Goal: Navigation & Orientation: Find specific page/section

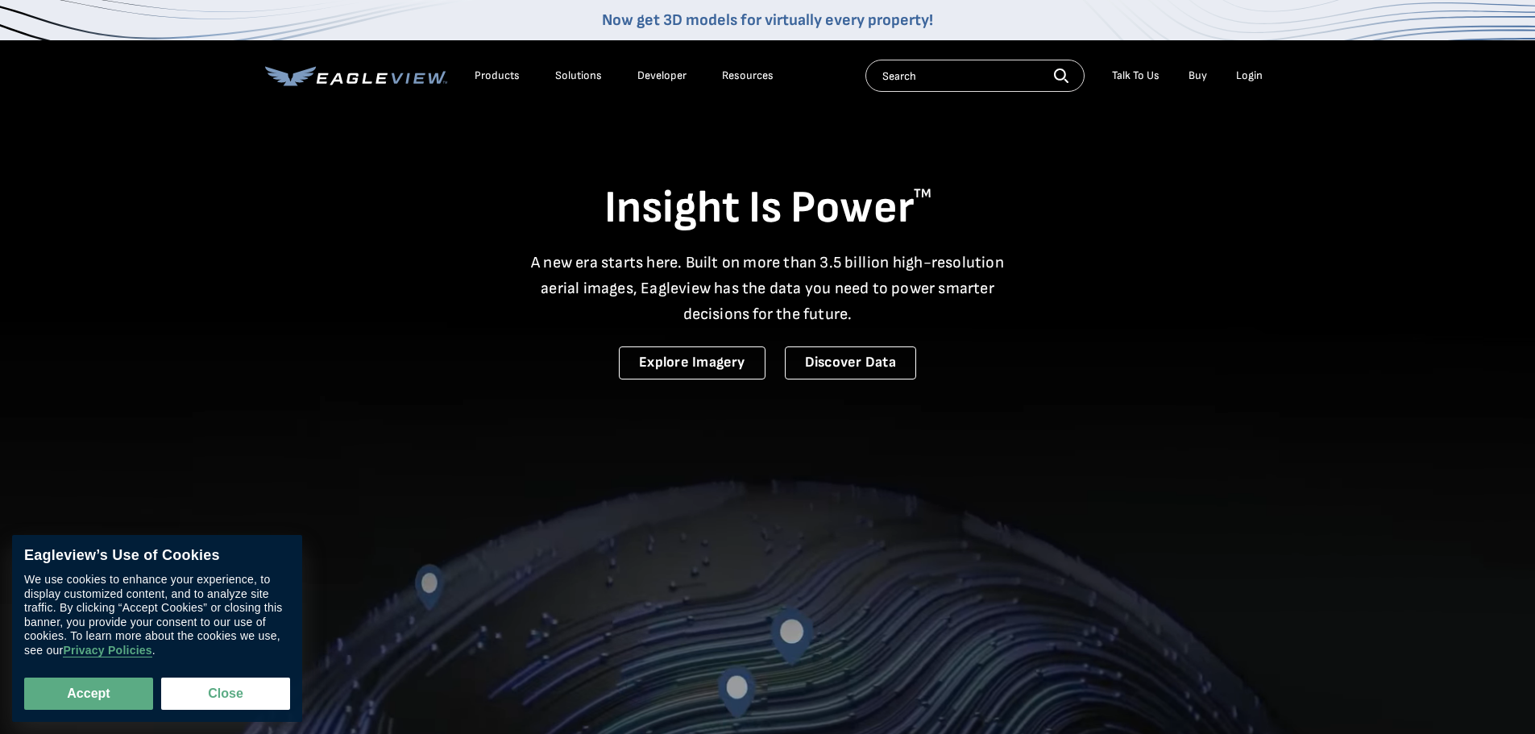
click at [1240, 78] on div "Login" at bounding box center [1249, 76] width 27 height 15
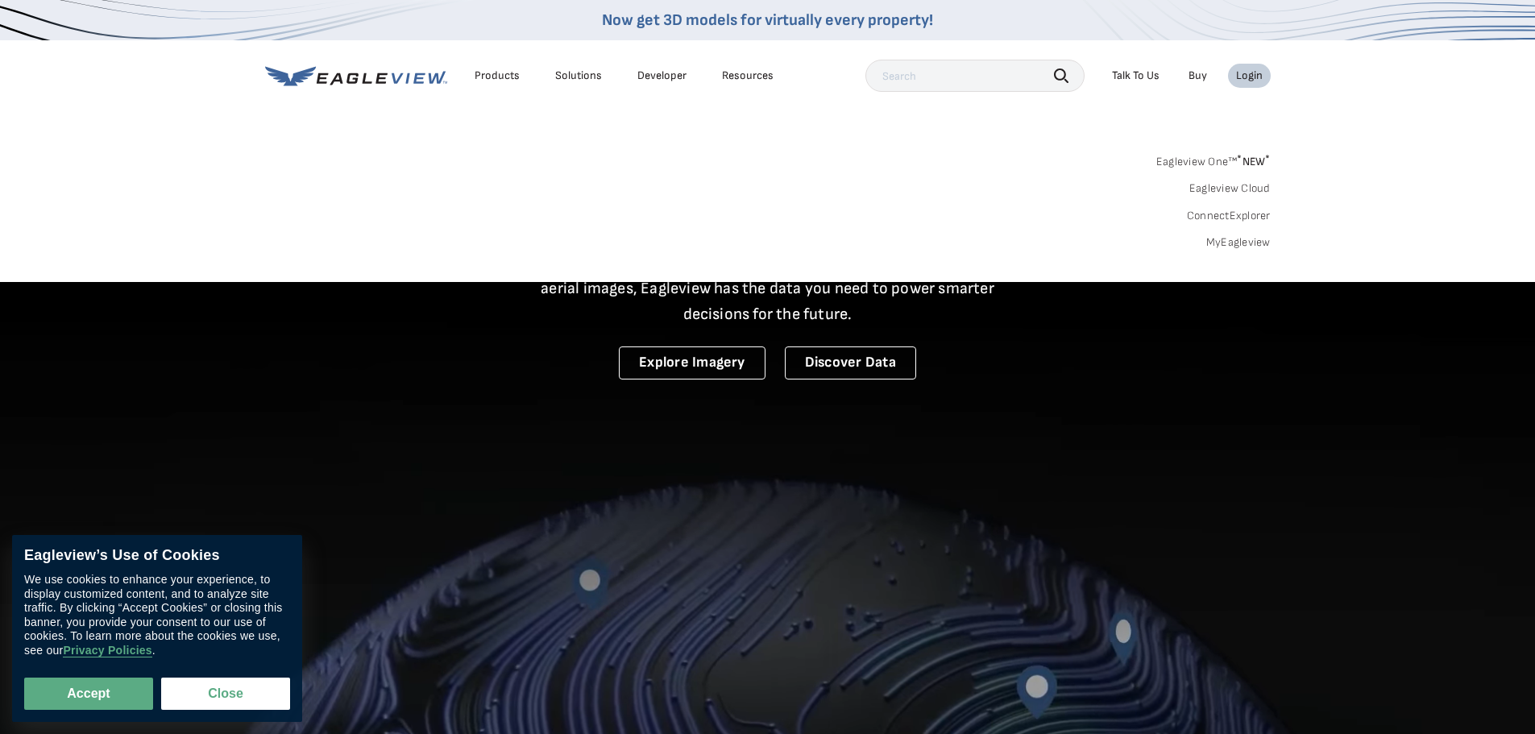
click at [1252, 72] on div "Login" at bounding box center [1249, 76] width 27 height 15
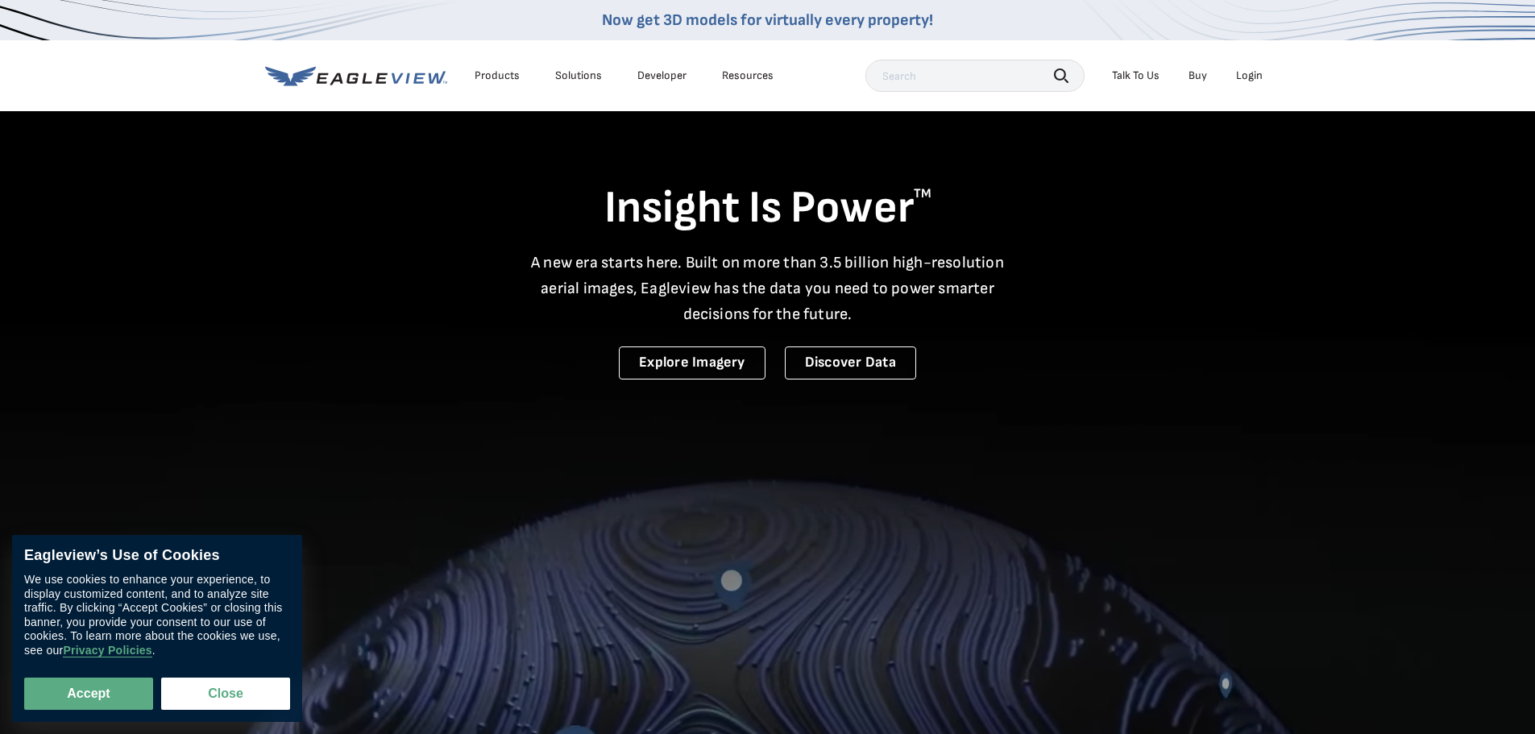
click at [1252, 72] on div "Login" at bounding box center [1249, 76] width 27 height 15
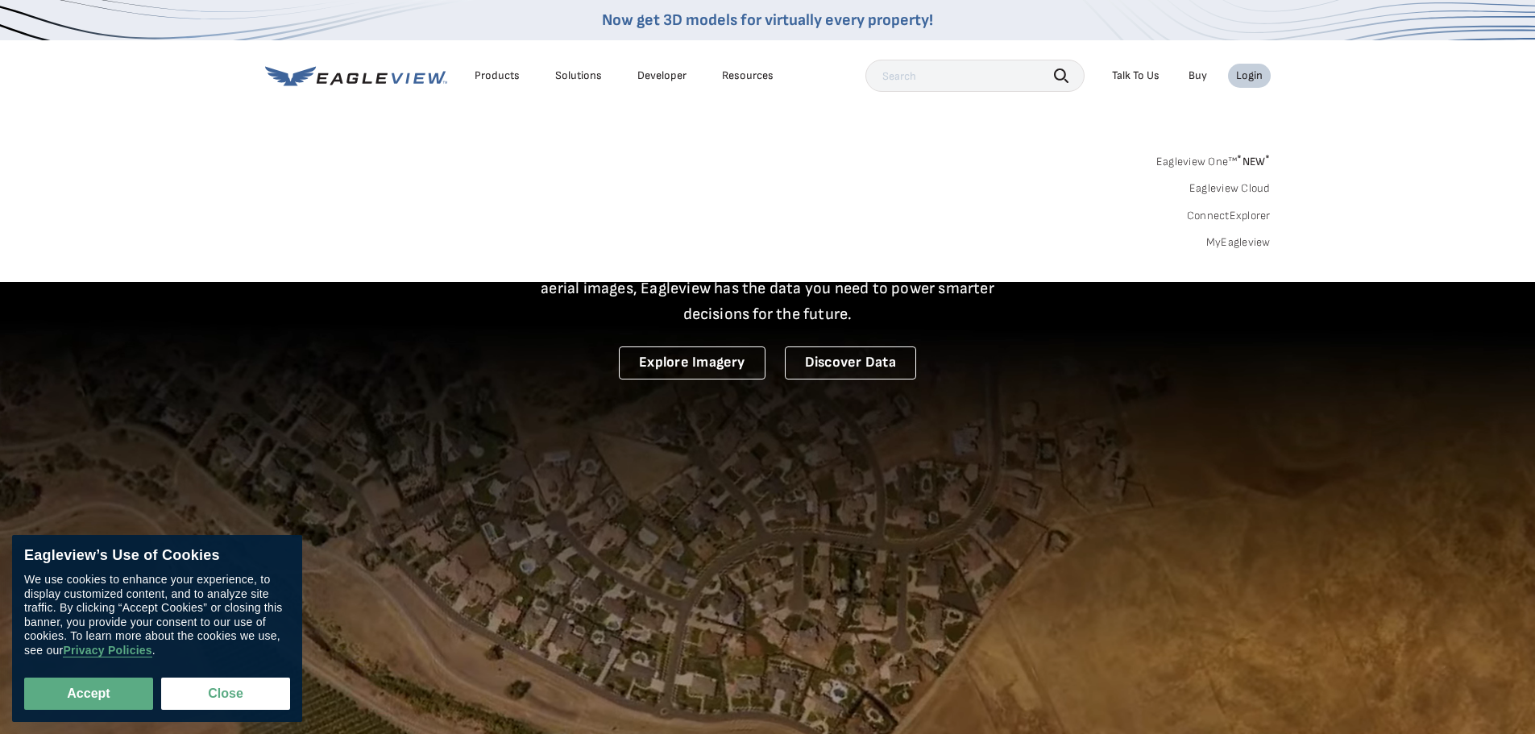
click at [1243, 244] on link "MyEagleview" at bounding box center [1238, 242] width 64 height 15
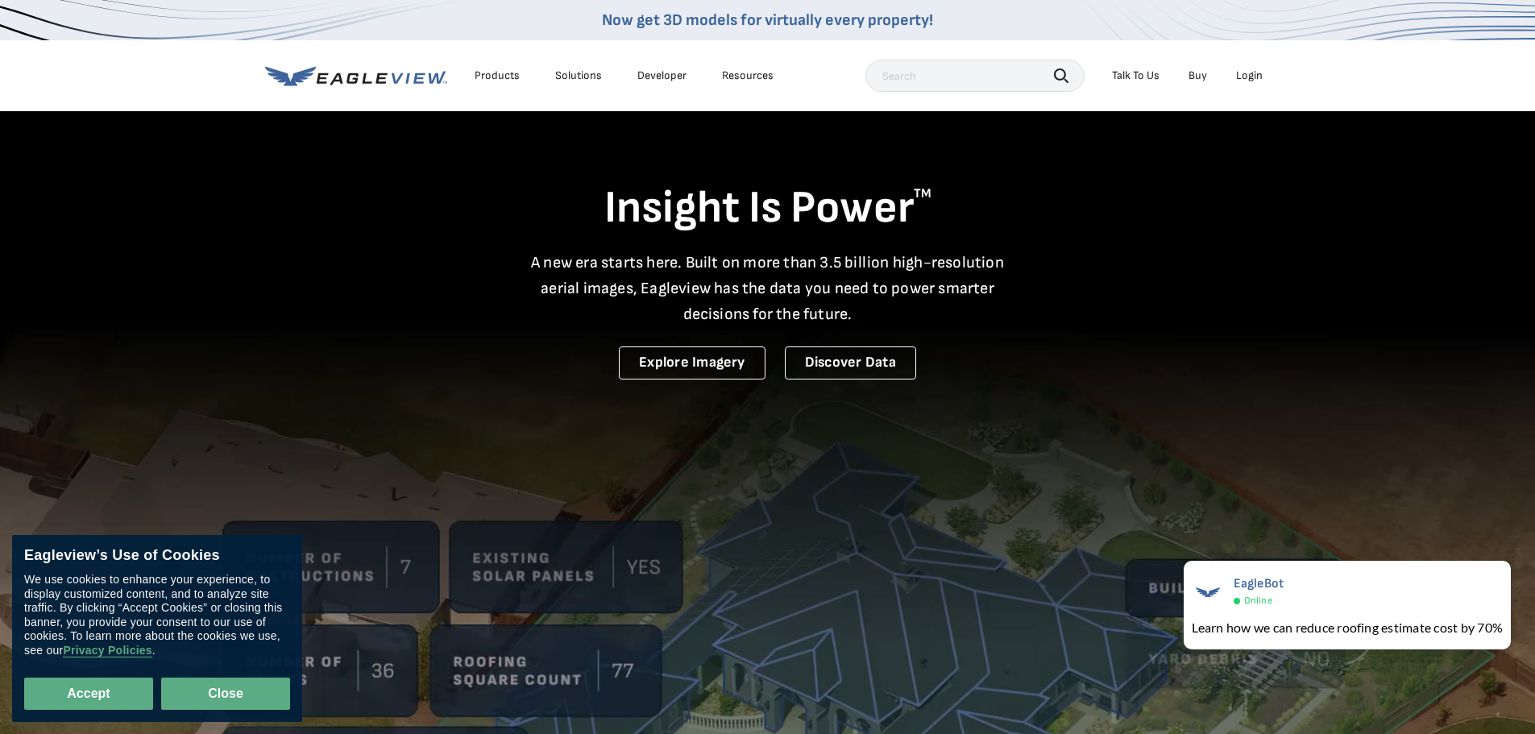
click at [217, 696] on button "Close" at bounding box center [225, 694] width 129 height 32
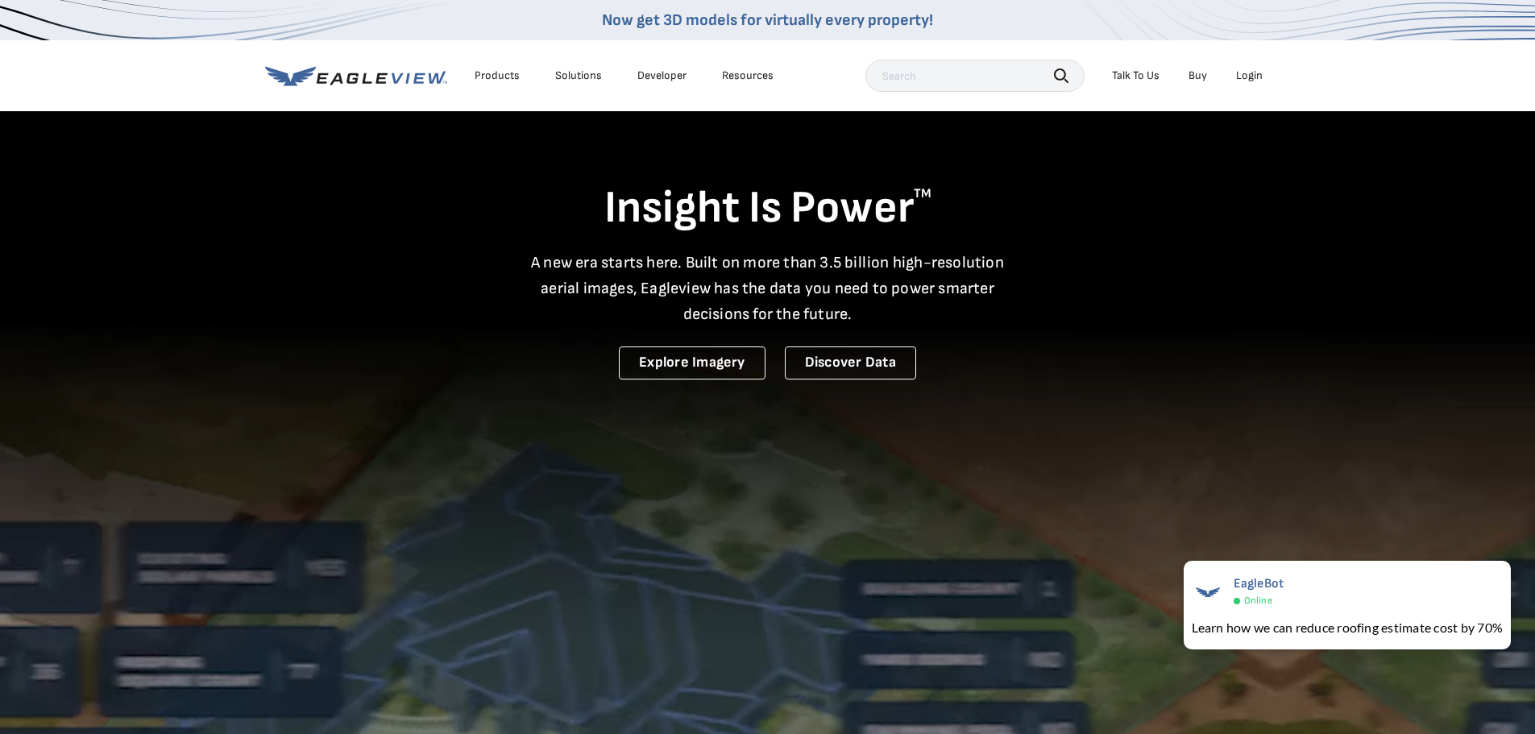
click at [1248, 79] on div "Login" at bounding box center [1249, 76] width 27 height 15
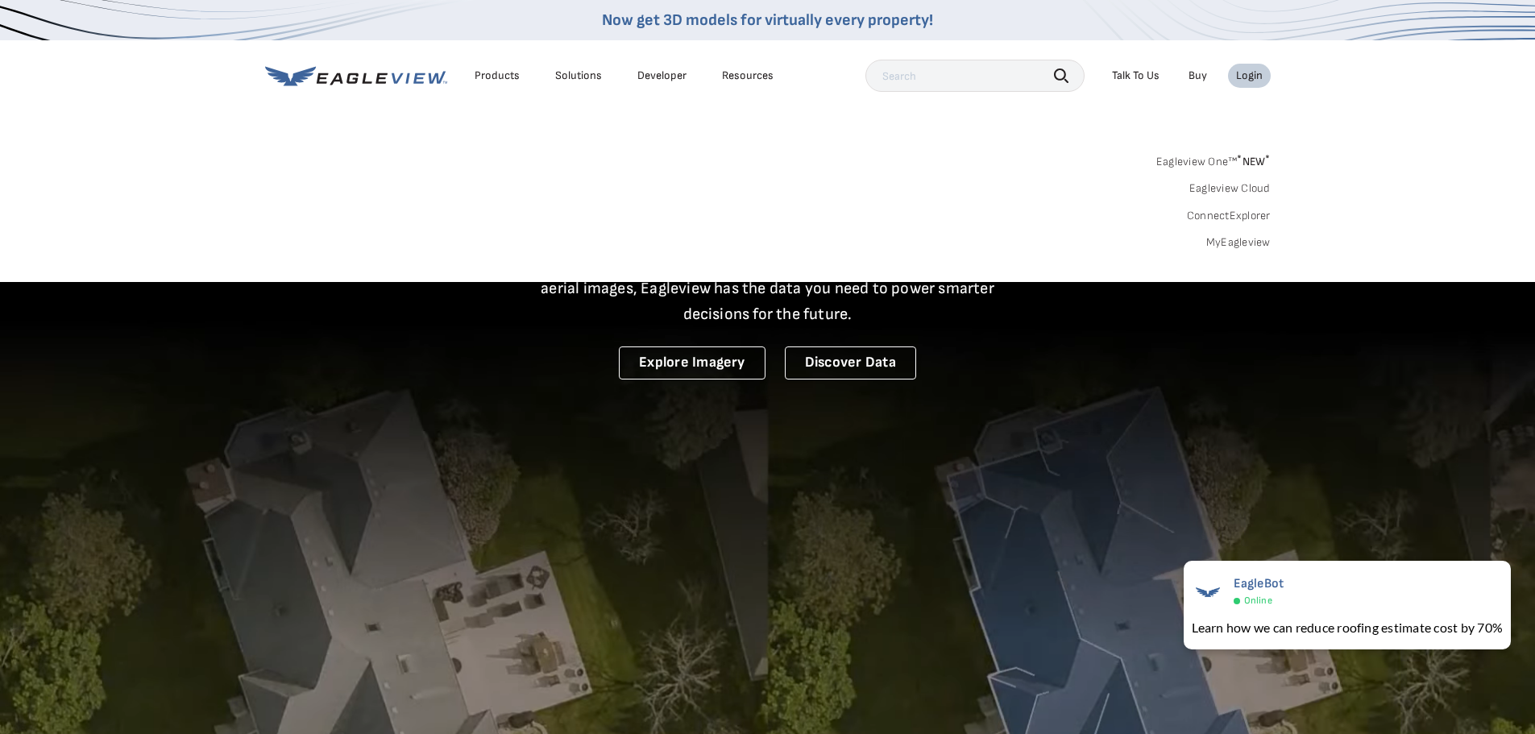
click at [1250, 237] on link "MyEagleview" at bounding box center [1238, 242] width 64 height 15
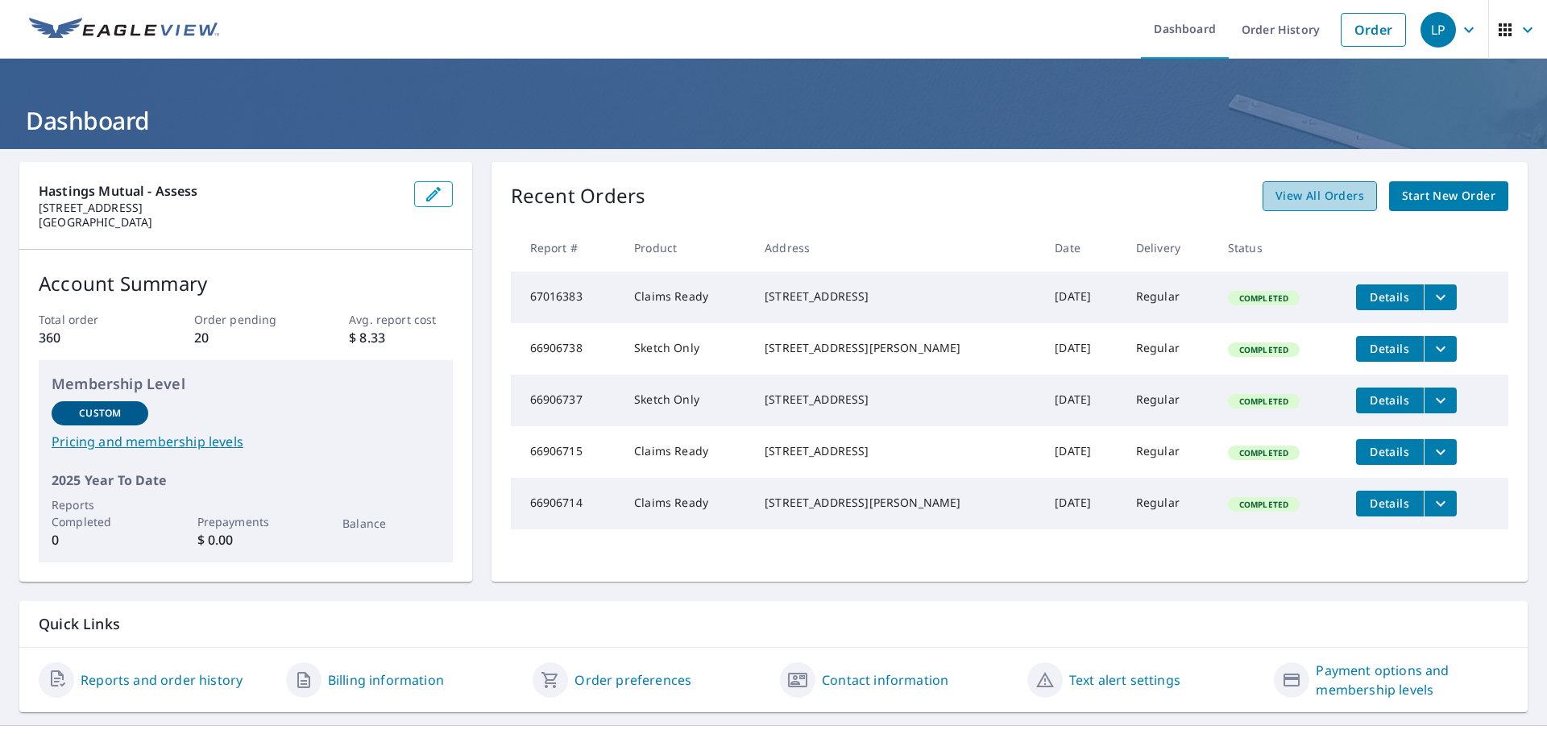
click at [1298, 200] on span "View All Orders" at bounding box center [1320, 196] width 89 height 20
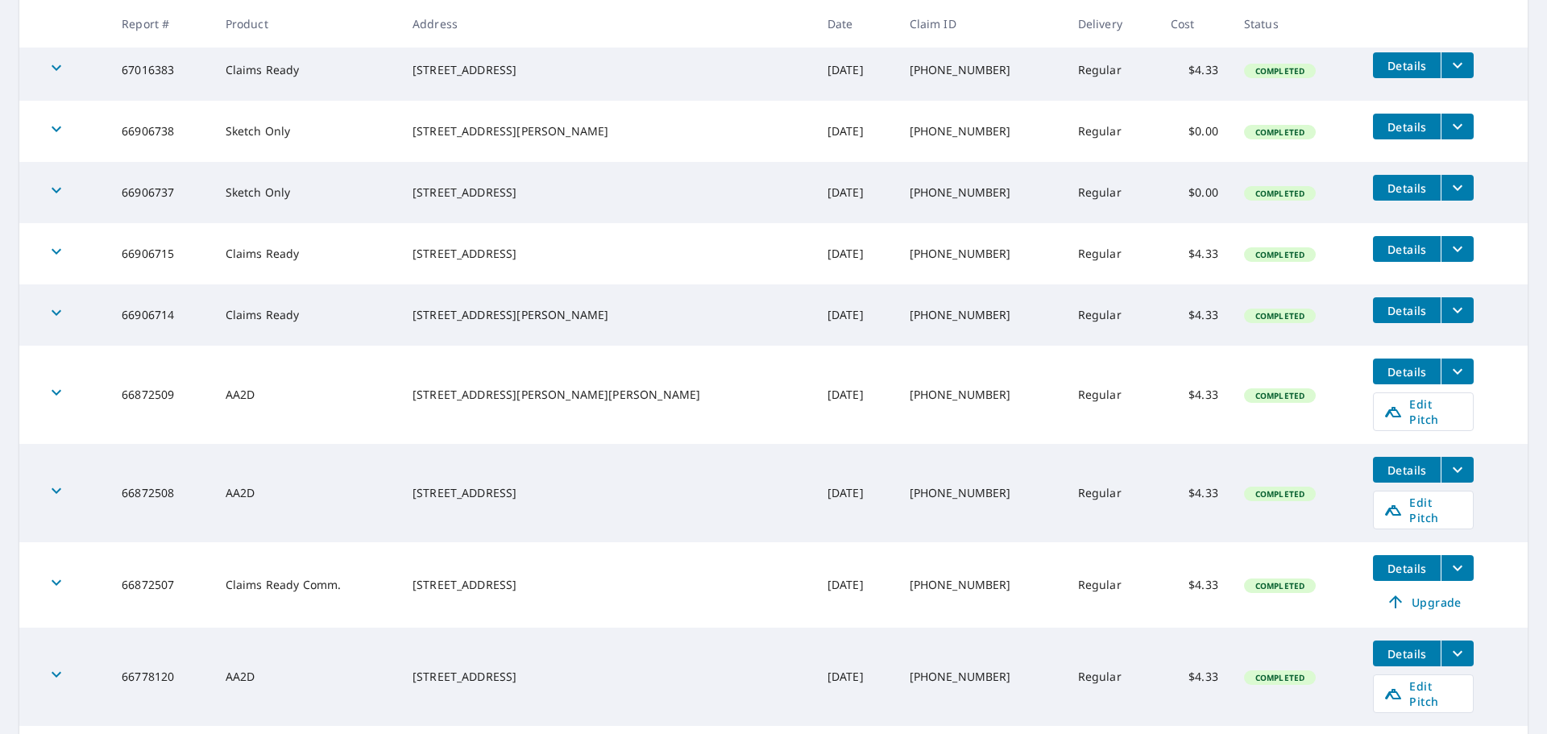
scroll to position [455, 0]
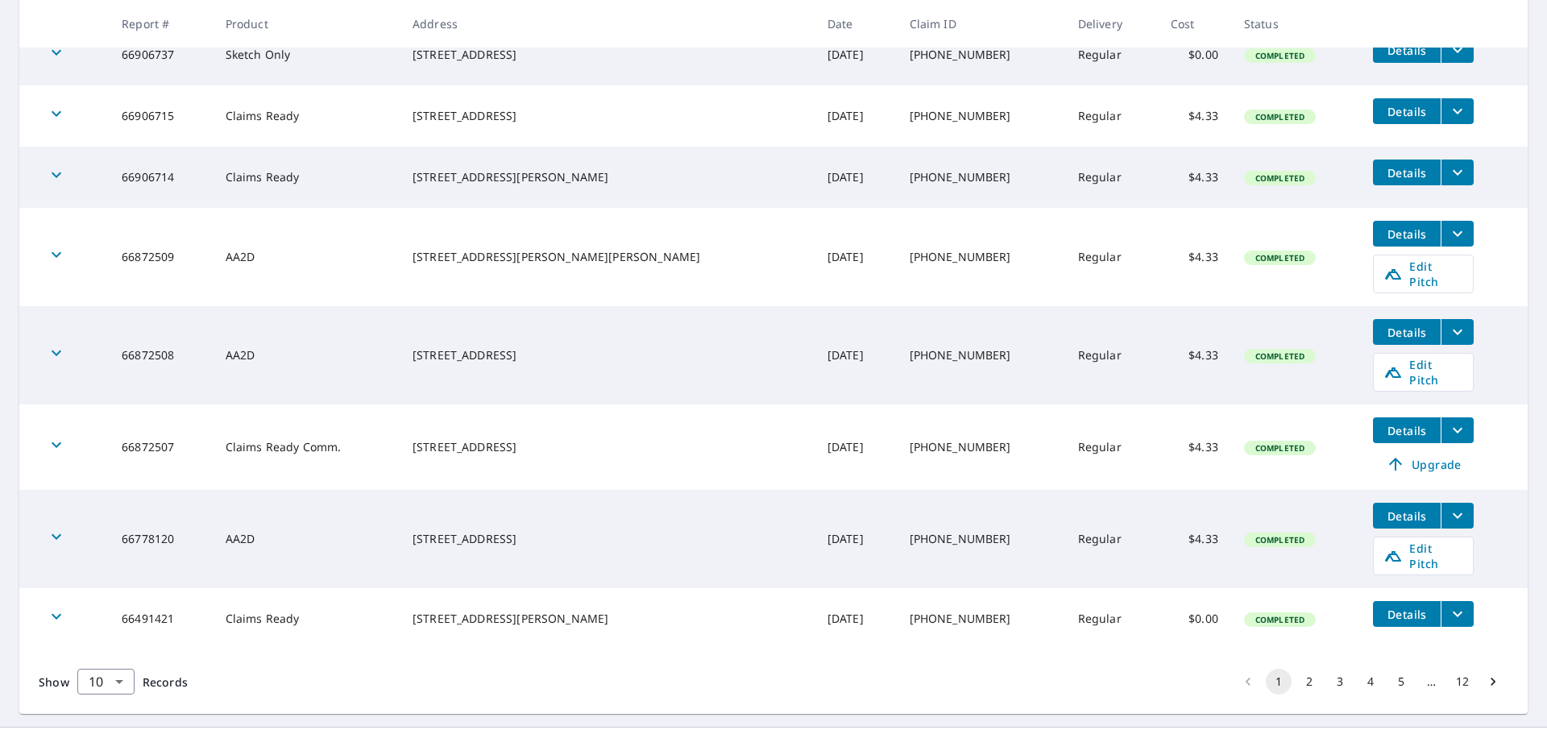
click at [1456, 669] on button "12" at bounding box center [1463, 682] width 26 height 26
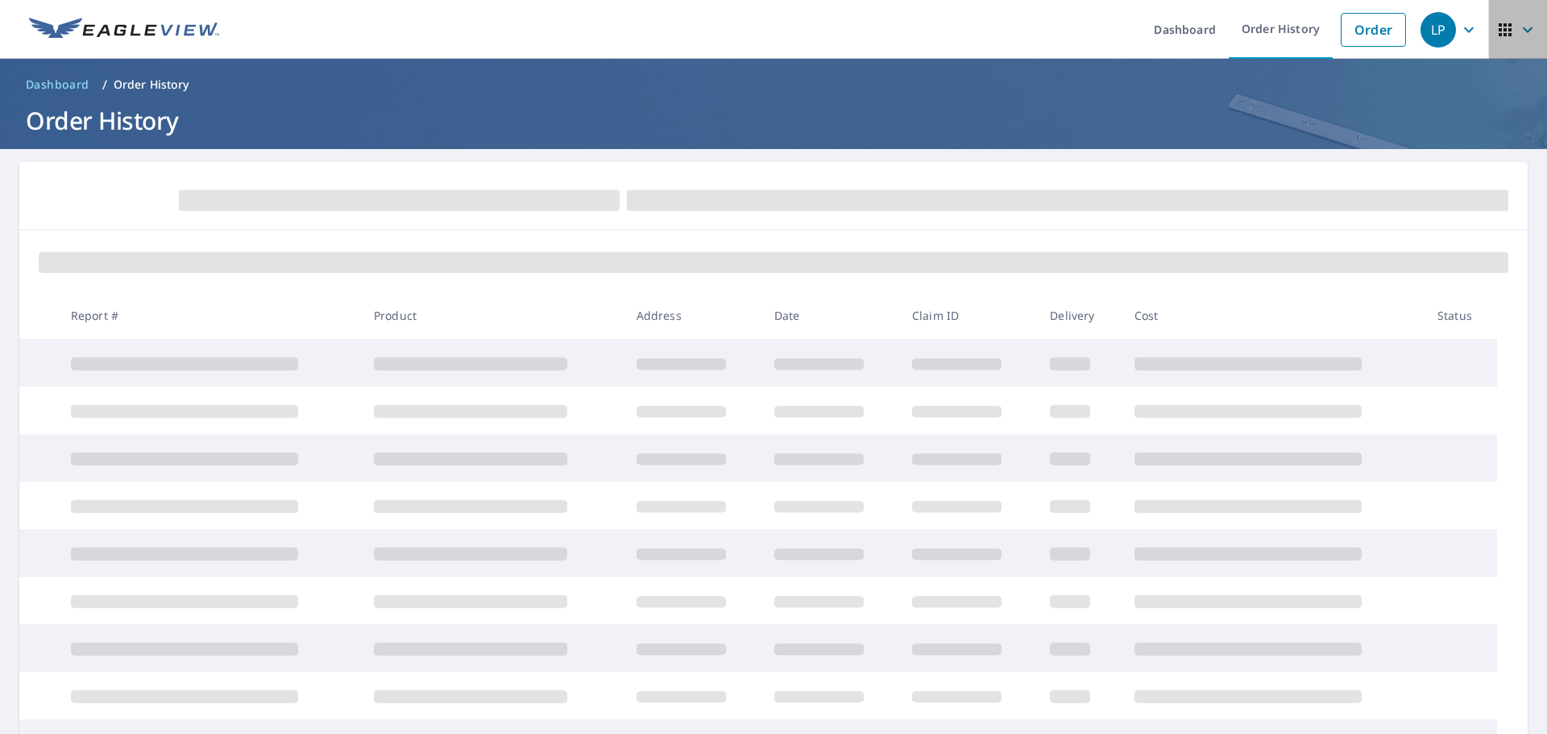
click at [1523, 31] on icon "button" at bounding box center [1528, 30] width 10 height 6
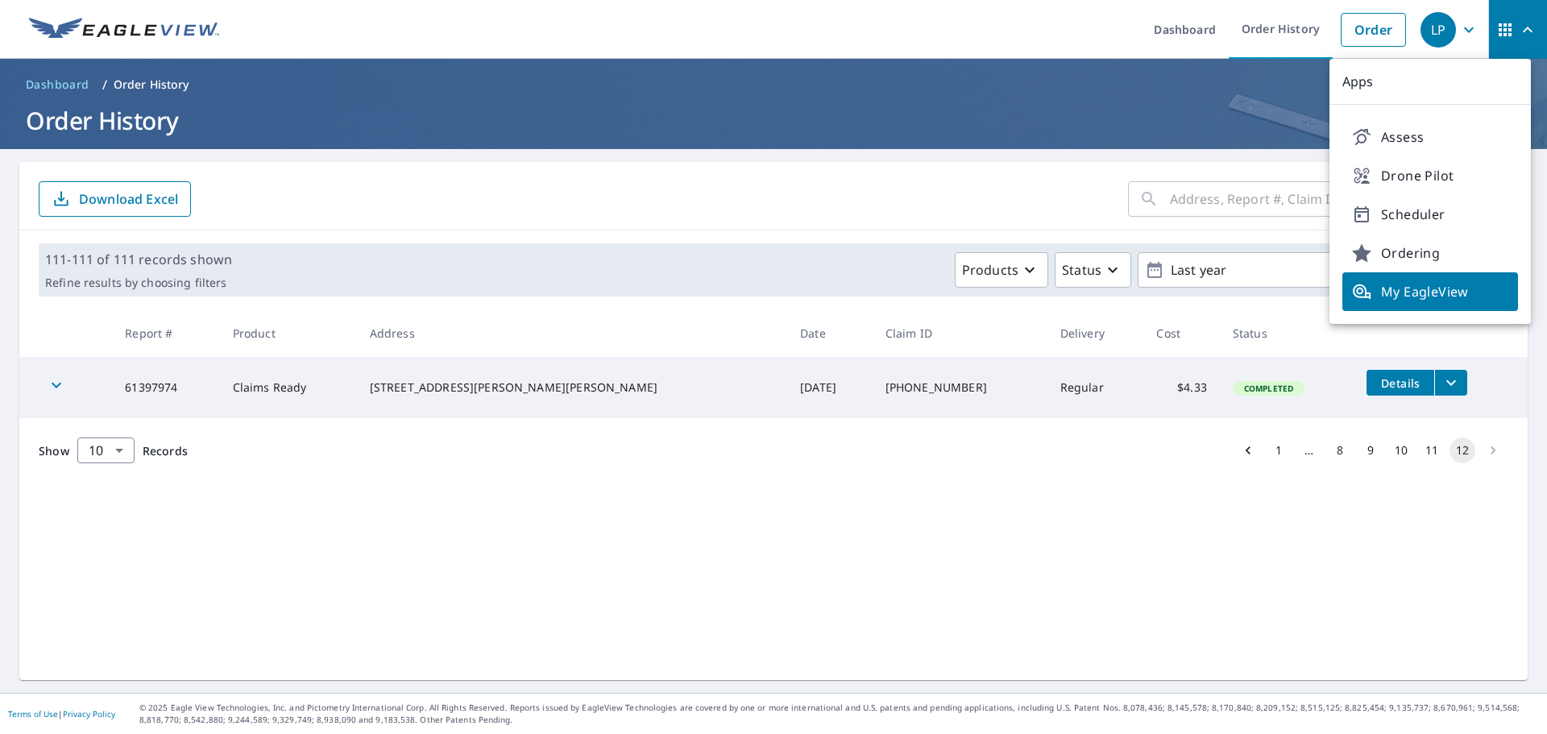
click at [608, 456] on div "Show 10 10 ​ Records 1 … 8 9 10 11 12" at bounding box center [773, 450] width 1509 height 64
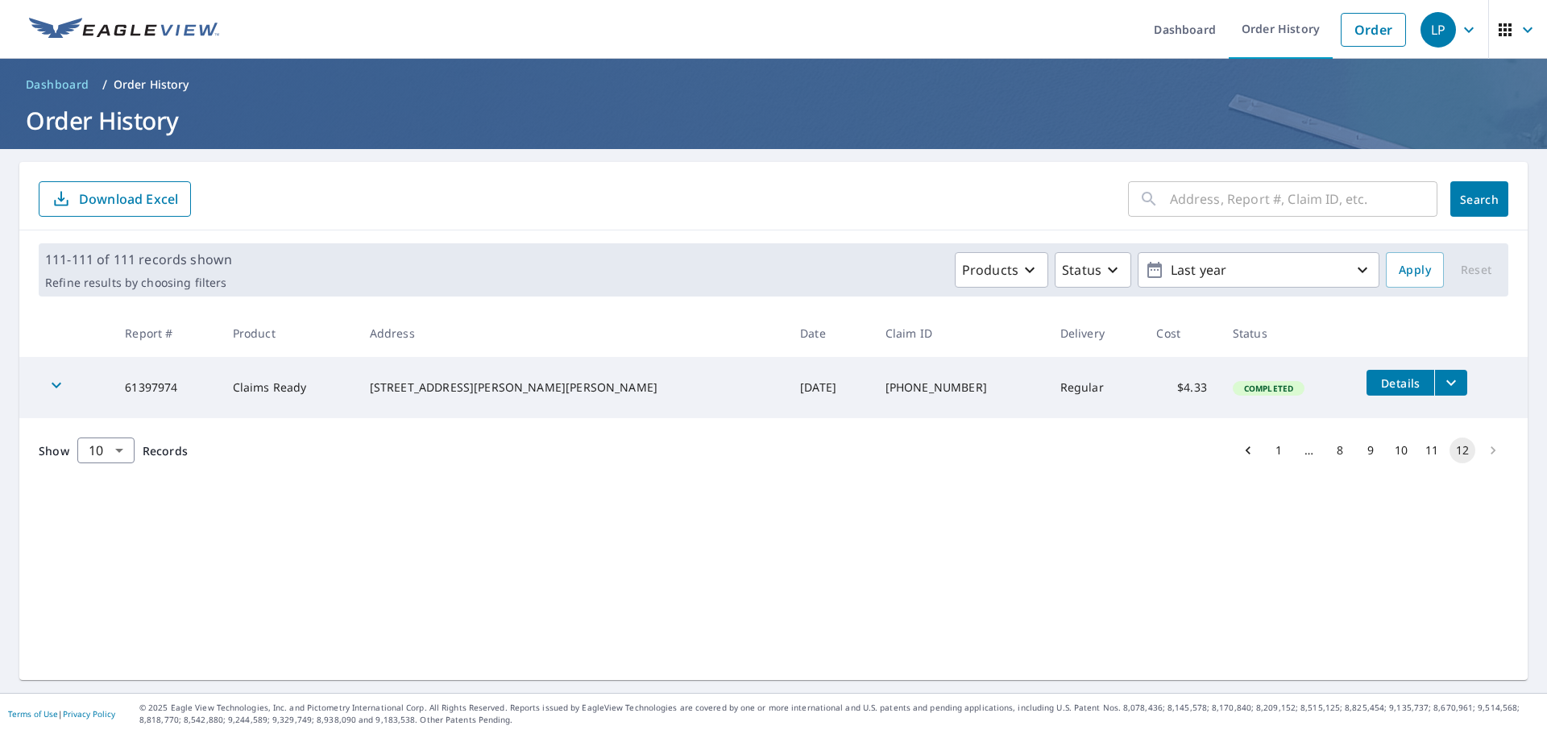
click at [1266, 452] on button "1" at bounding box center [1279, 451] width 26 height 26
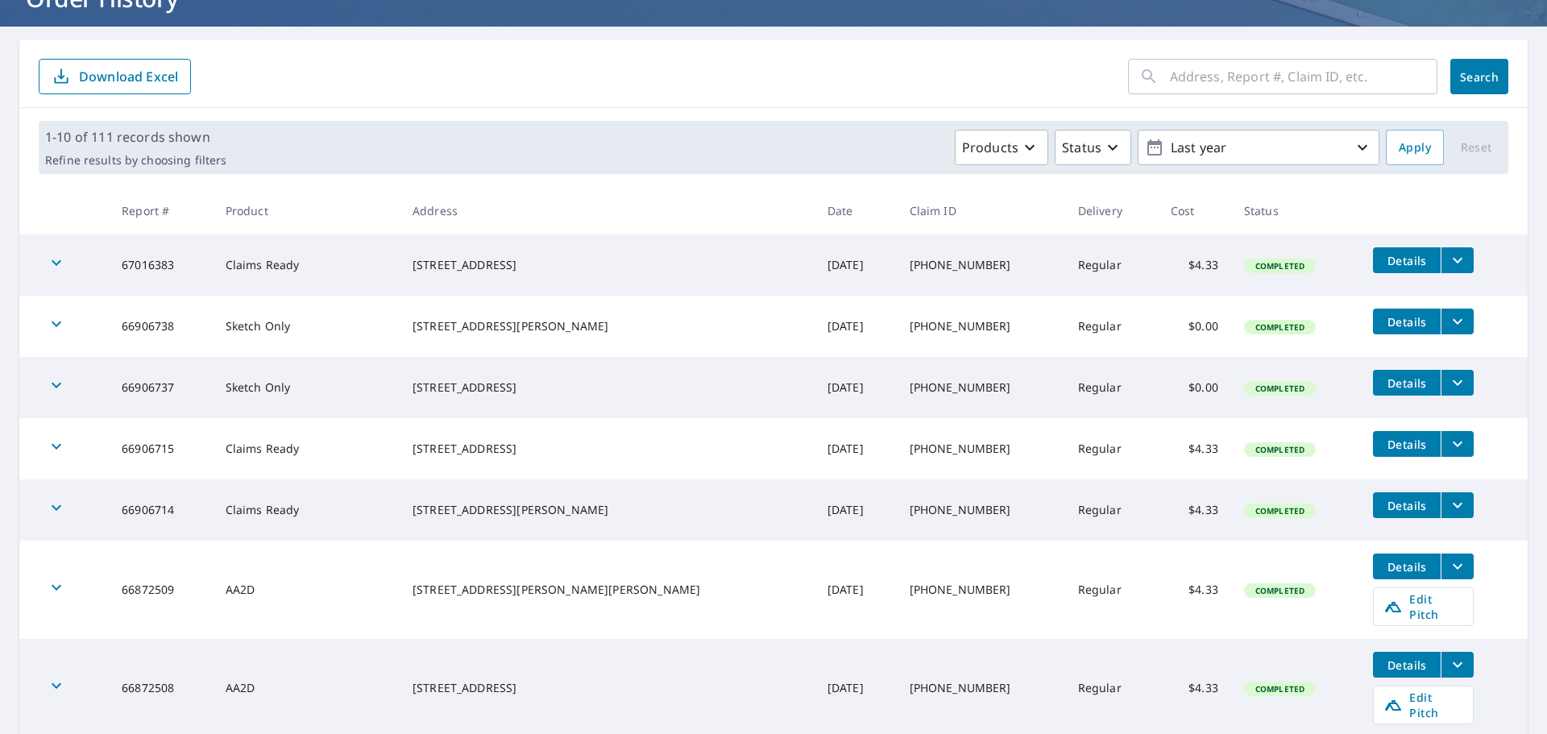
scroll to position [161, 0]
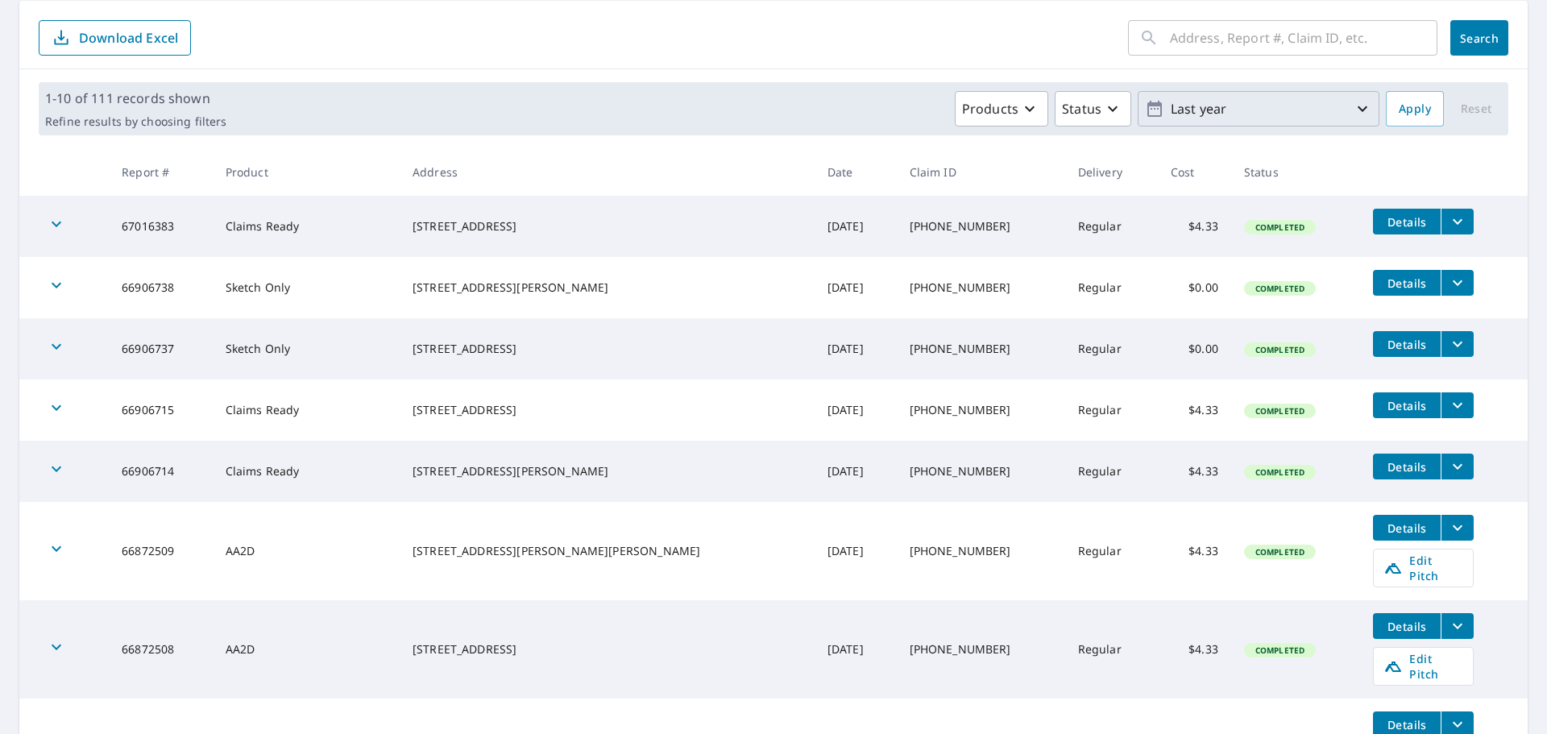
click at [1266, 108] on p "Last year" at bounding box center [1259, 109] width 189 height 28
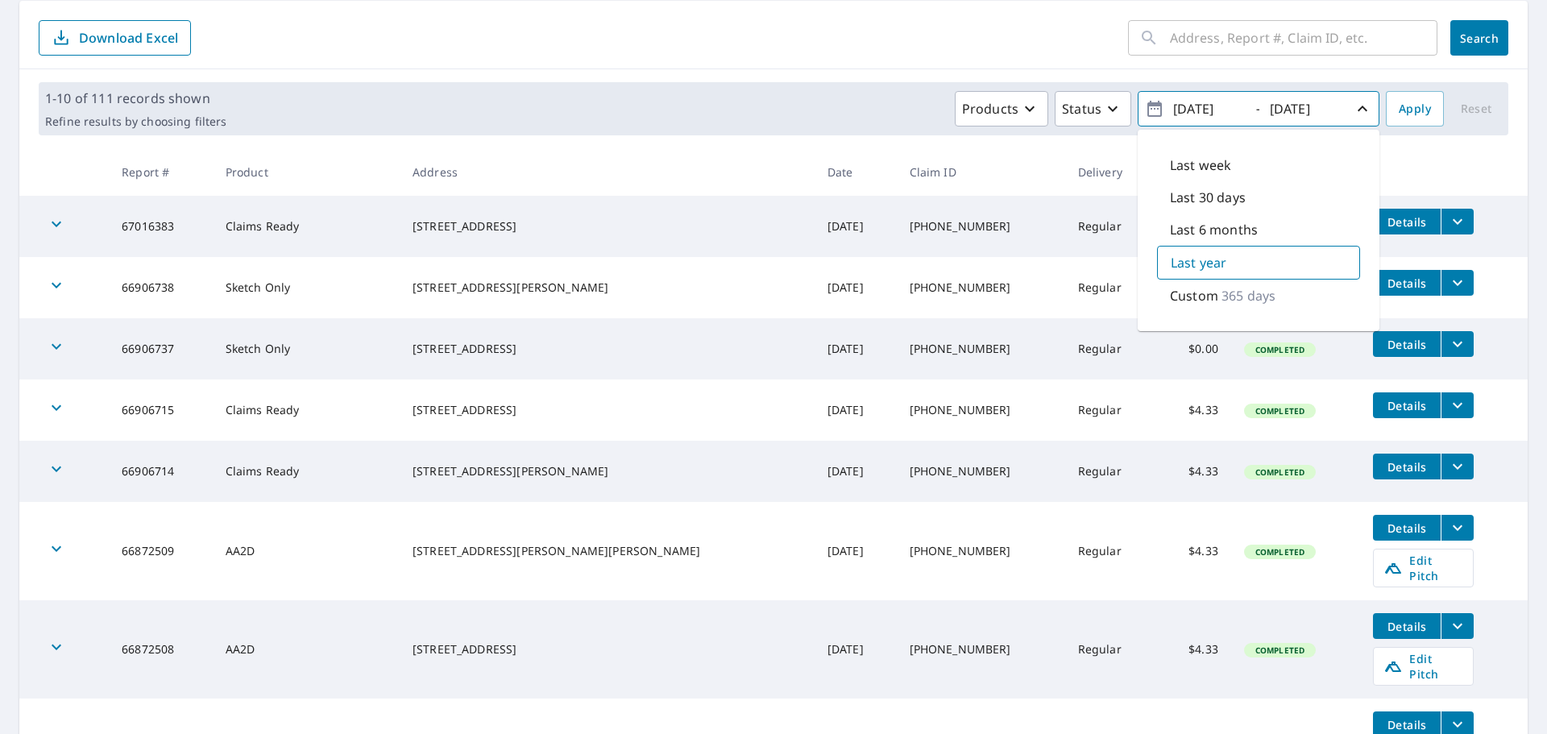
click at [1222, 299] on p "365 days" at bounding box center [1249, 295] width 54 height 19
click at [1430, 163] on th at bounding box center [1444, 172] width 168 height 48
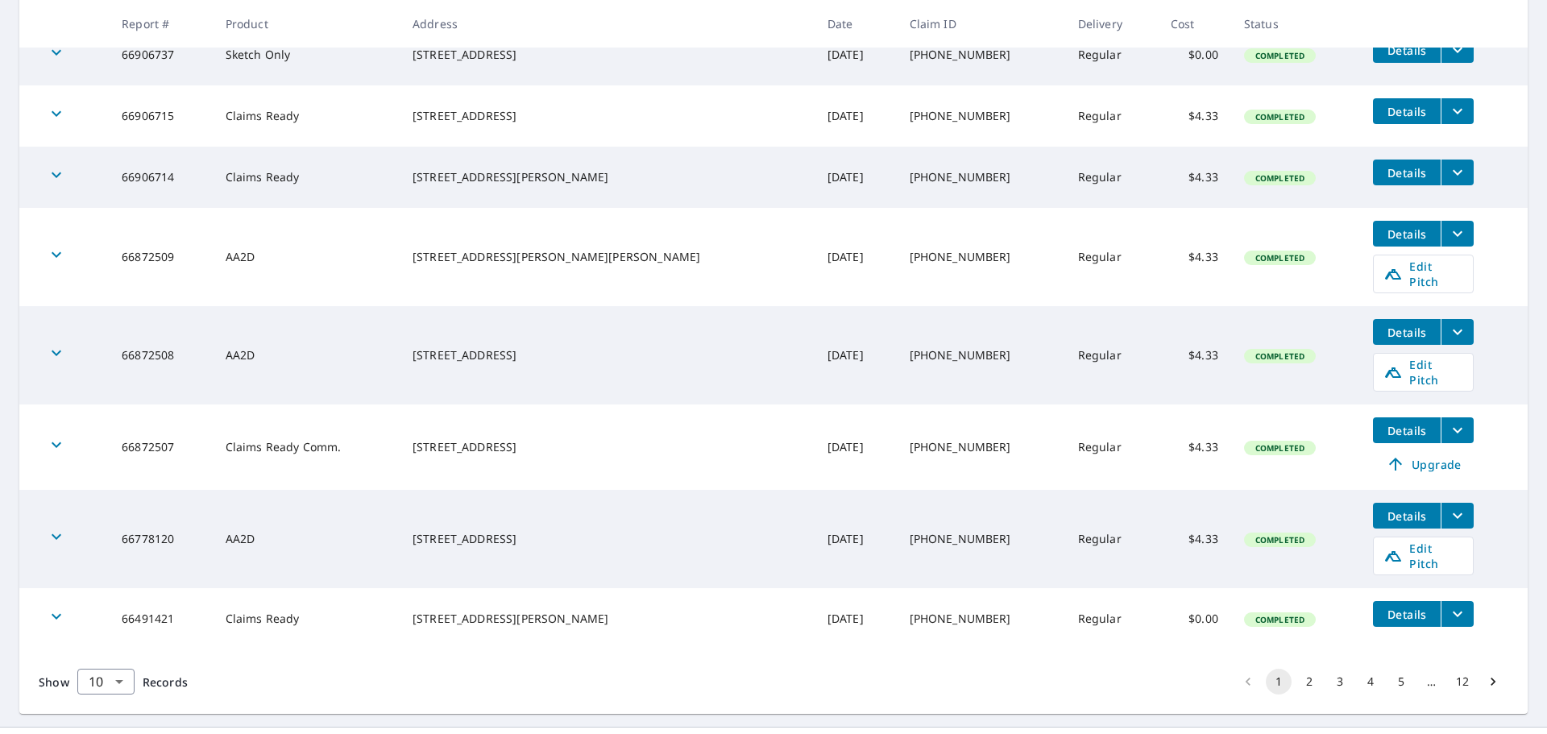
scroll to position [0, 0]
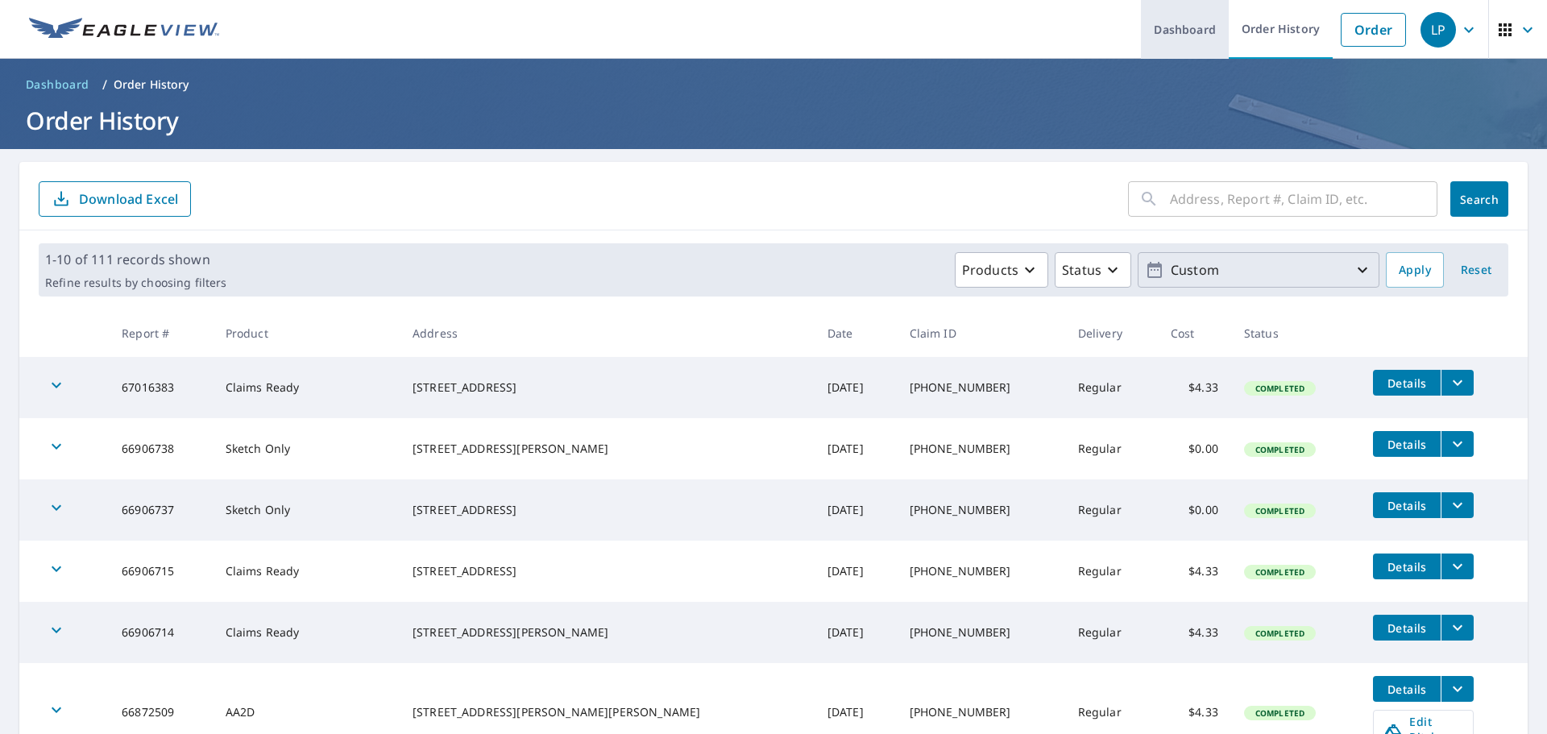
click at [1183, 44] on link "Dashboard" at bounding box center [1185, 29] width 88 height 59
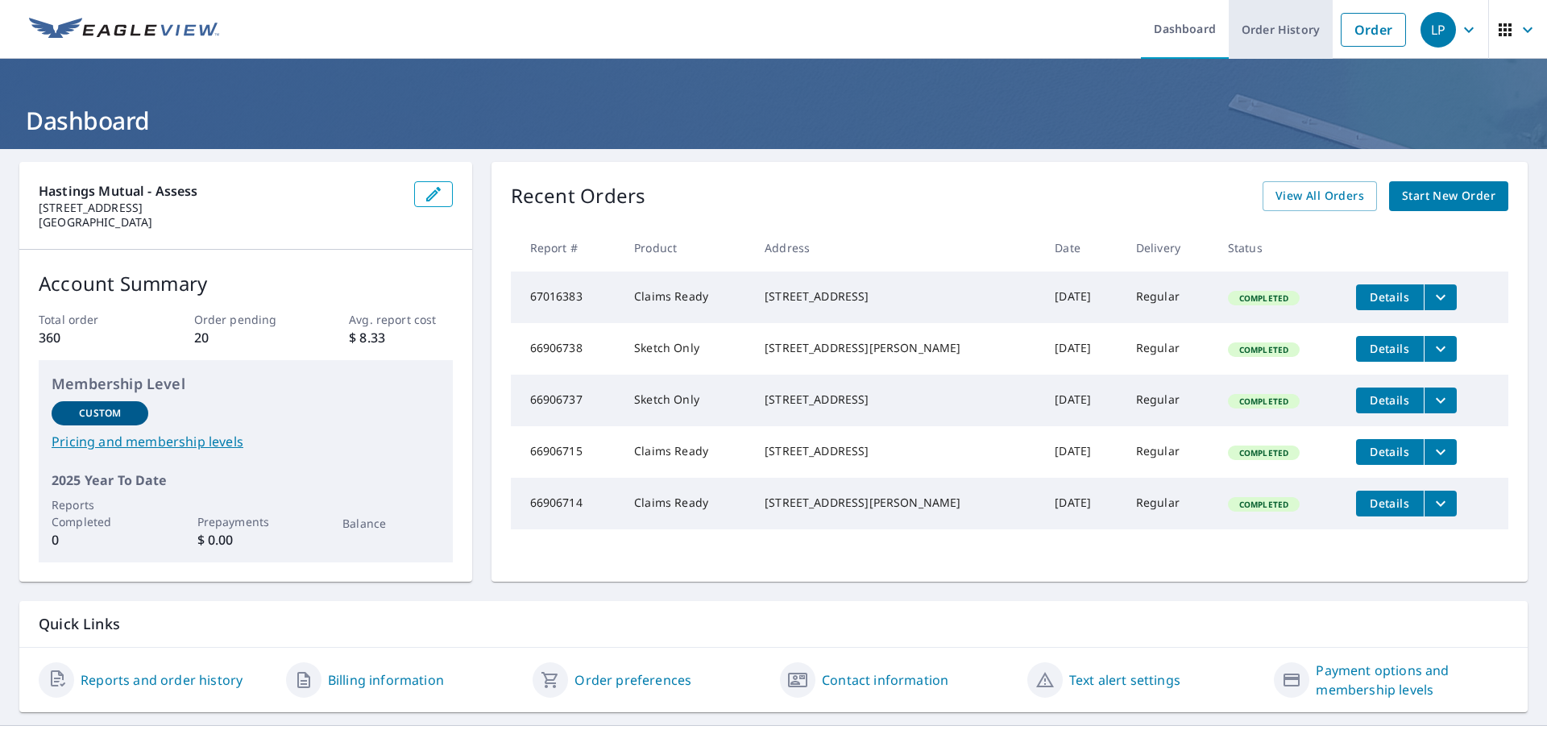
click at [1267, 35] on link "Order History" at bounding box center [1281, 29] width 104 height 59
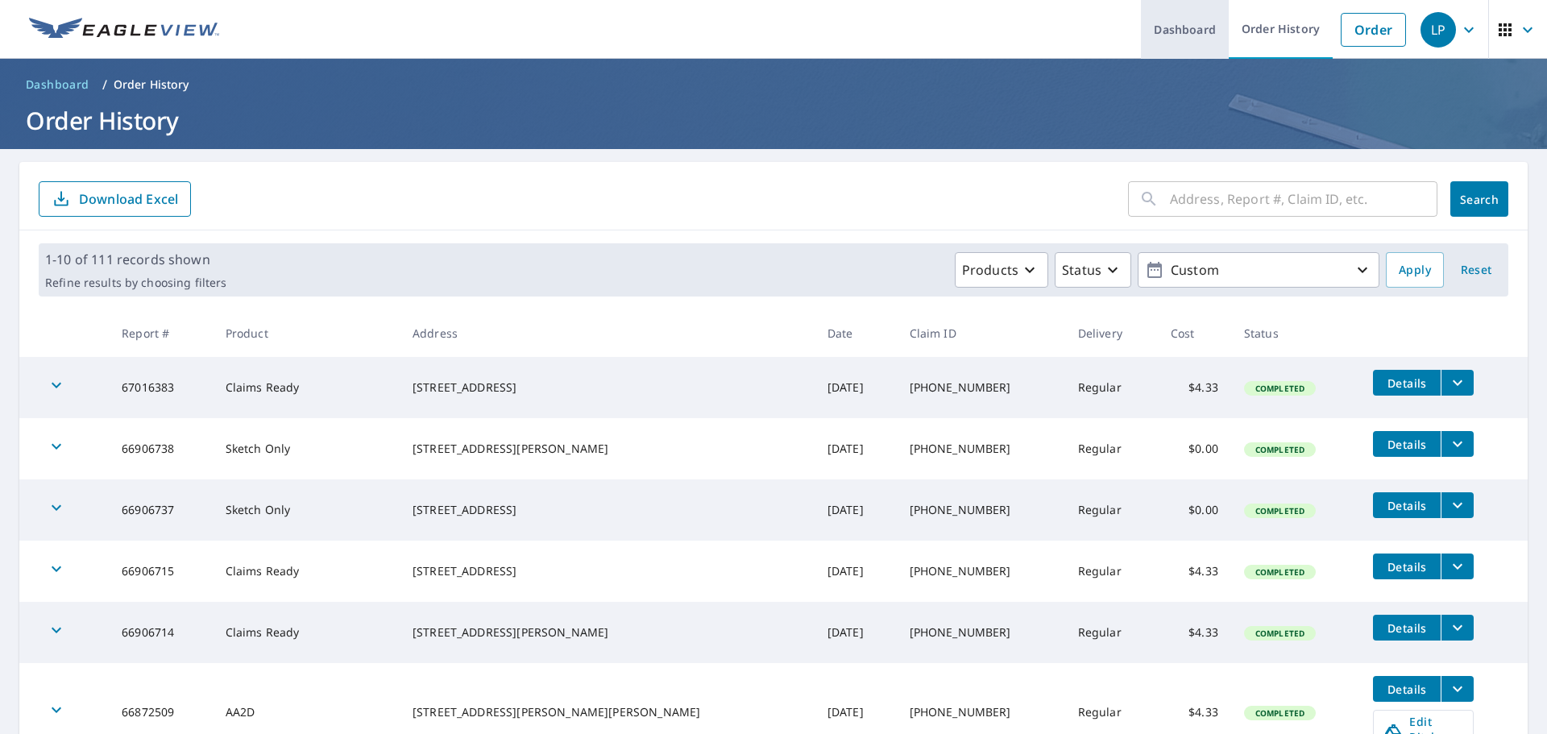
click at [1171, 26] on link "Dashboard" at bounding box center [1185, 29] width 88 height 59
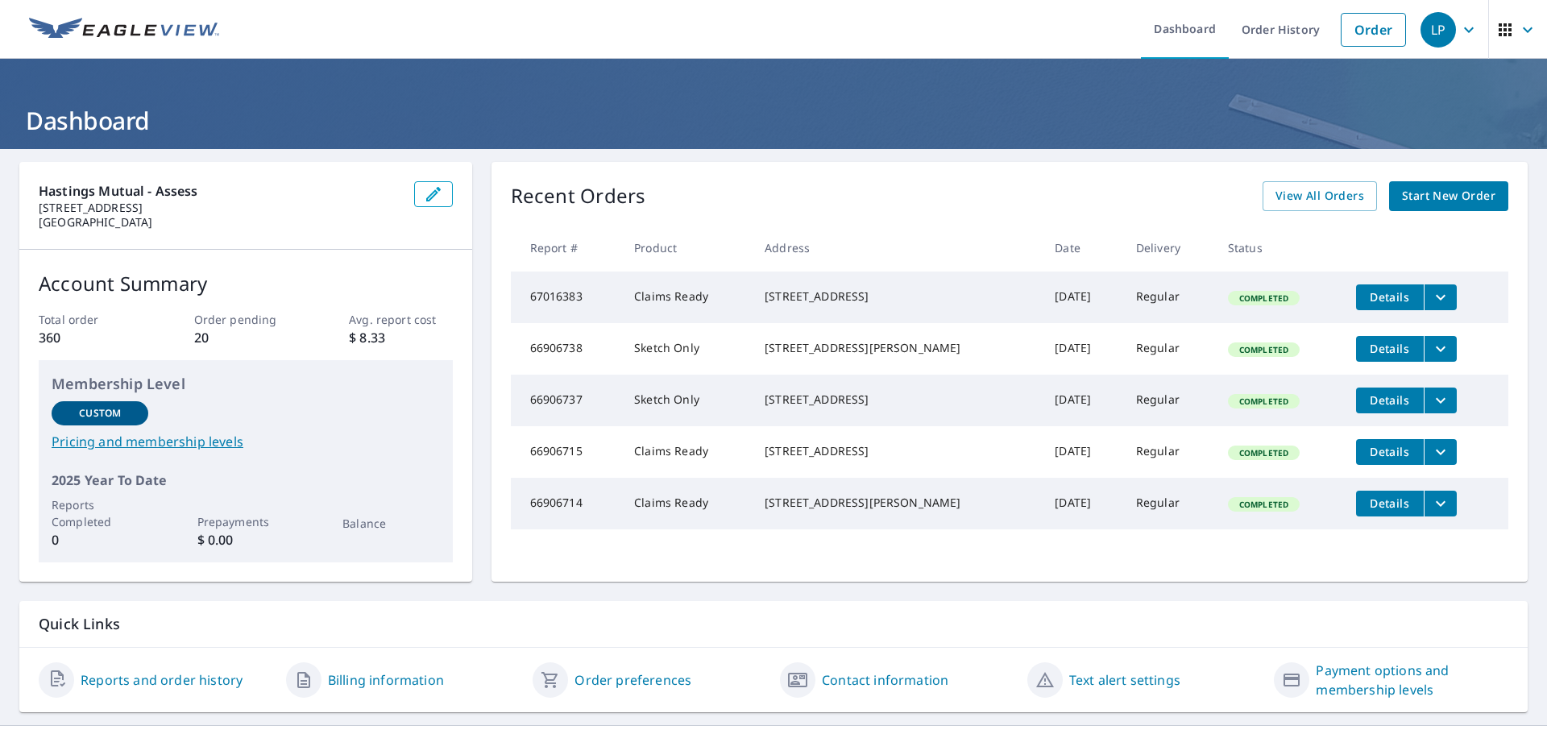
click at [119, 193] on p "Hastings Mutual - Assess" at bounding box center [220, 190] width 363 height 19
drag, startPoint x: 37, startPoint y: 192, endPoint x: 188, endPoint y: 189, distance: 150.7
click at [186, 189] on div "Hastings Mutual - Assess 404 E Woodlawn Ave Hastings, MI 49058" at bounding box center [245, 206] width 453 height 88
click at [435, 197] on icon "button" at bounding box center [433, 194] width 19 height 19
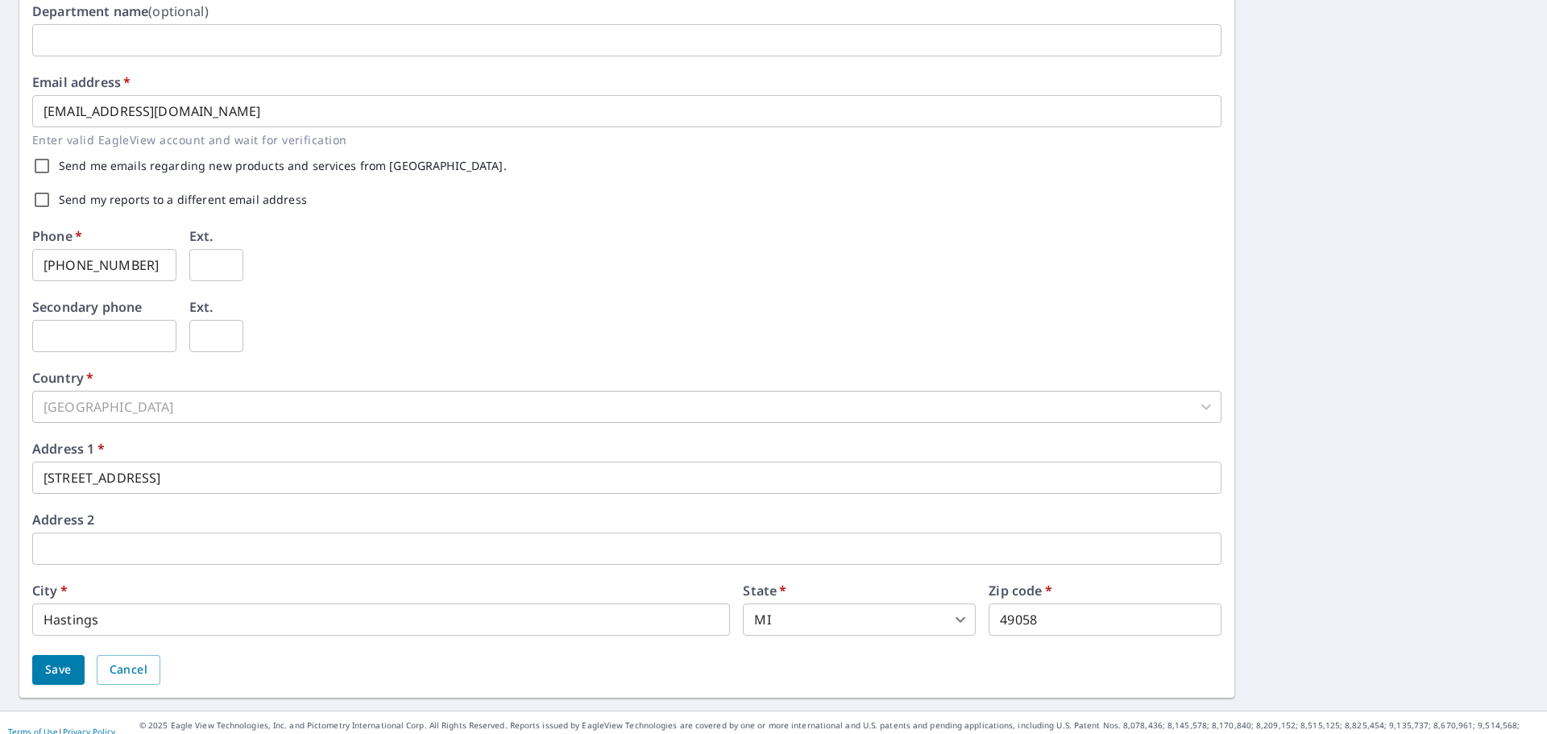
scroll to position [401, 0]
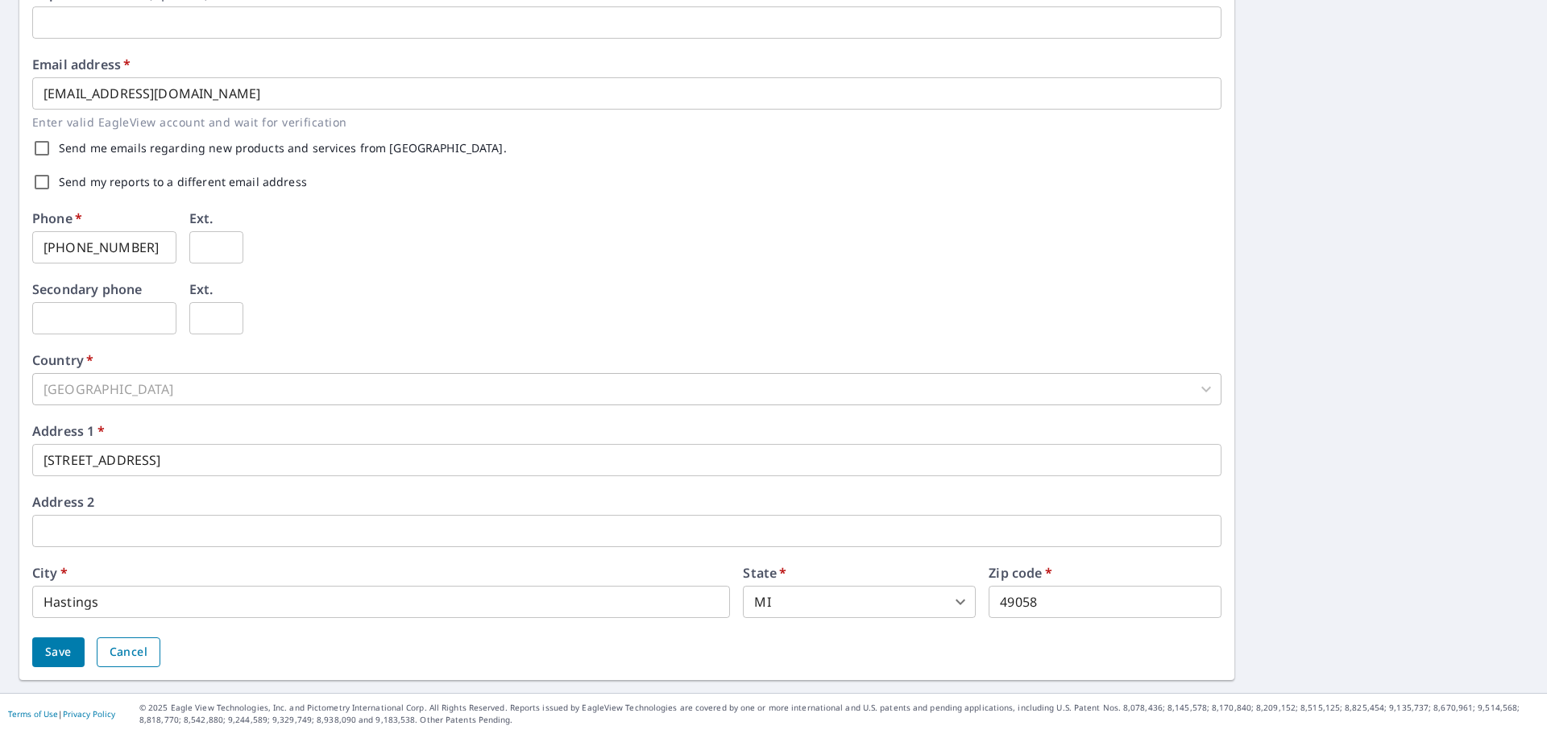
click at [144, 650] on span "Cancel" at bounding box center [129, 652] width 38 height 20
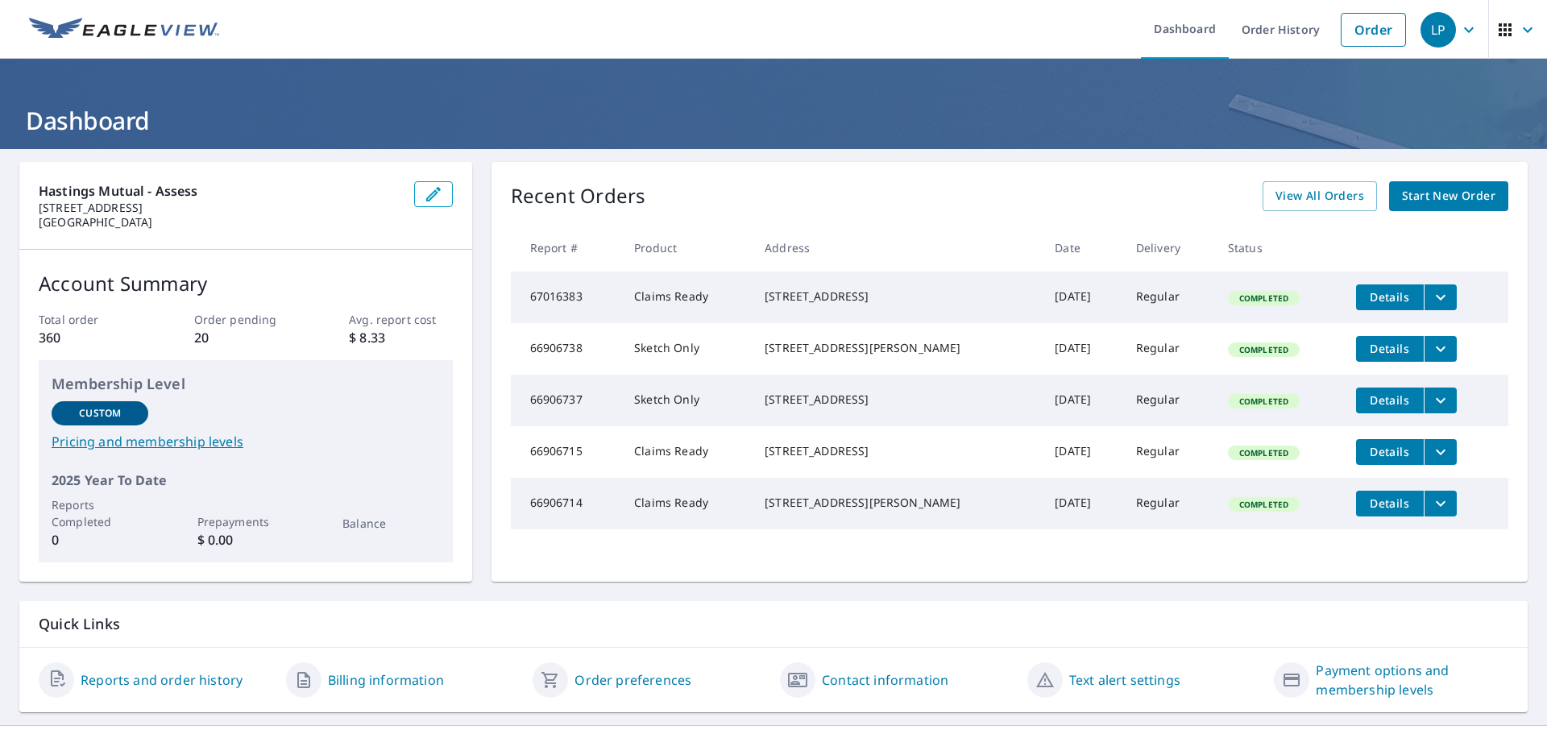
scroll to position [32, 0]
